Goal: Task Accomplishment & Management: Use online tool/utility

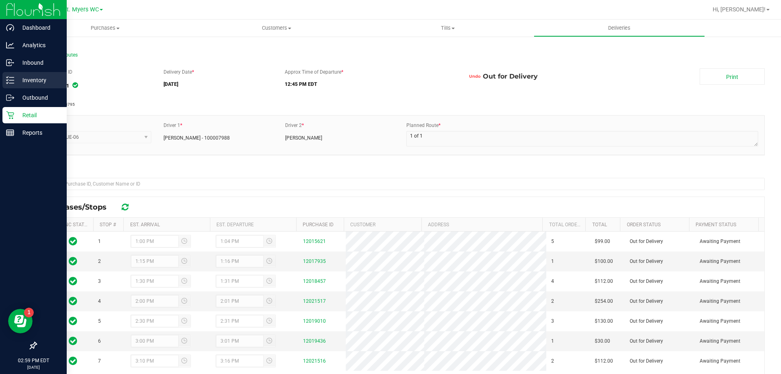
click at [22, 81] on p "Inventory" at bounding box center [38, 80] width 49 height 10
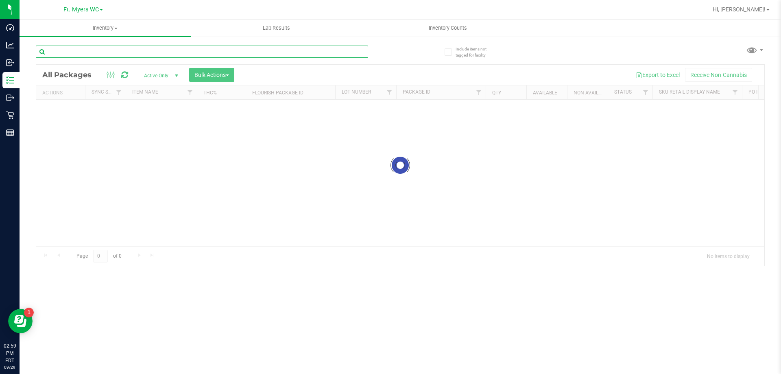
click at [117, 55] on input "text" at bounding box center [202, 52] width 332 height 12
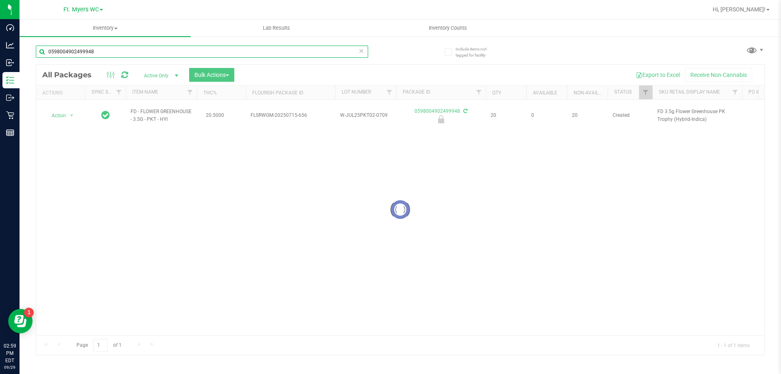
type input "0598004902499948"
click at [67, 113] on div at bounding box center [400, 210] width 728 height 290
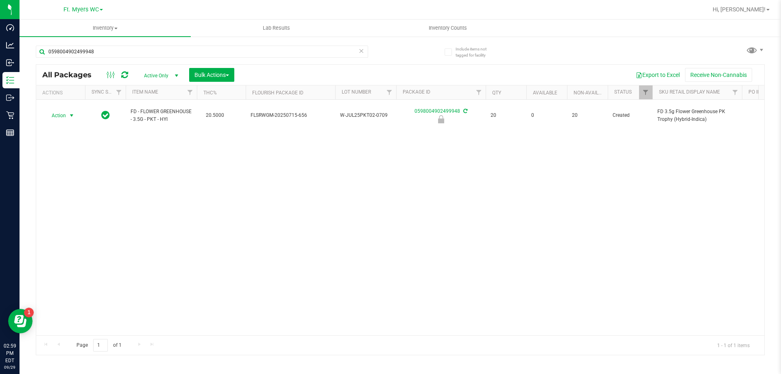
click at [68, 110] on span "select" at bounding box center [72, 115] width 10 height 11
click at [63, 202] on li "Unlock package" at bounding box center [71, 208] width 52 height 12
